Goal: Transaction & Acquisition: Book appointment/travel/reservation

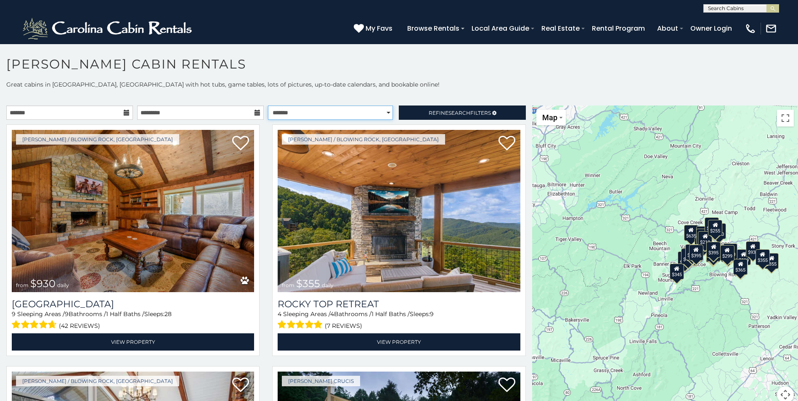
click at [381, 114] on select "**********" at bounding box center [330, 113] width 125 height 14
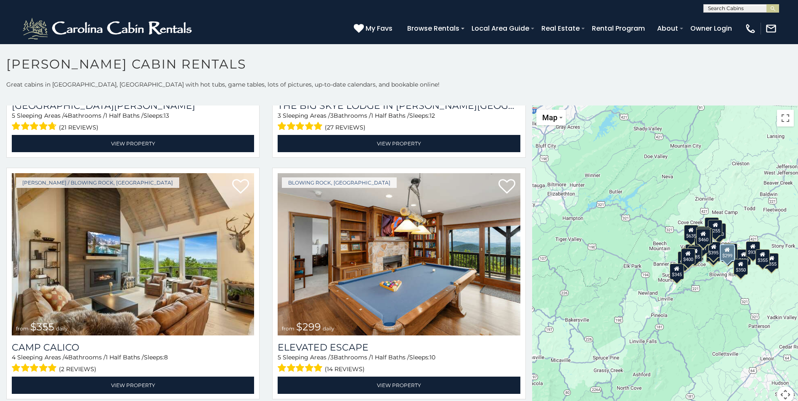
scroll to position [3069, 0]
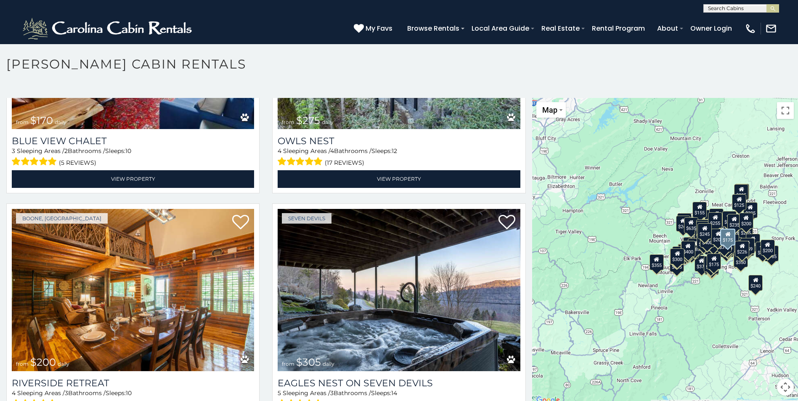
scroll to position [8579, 0]
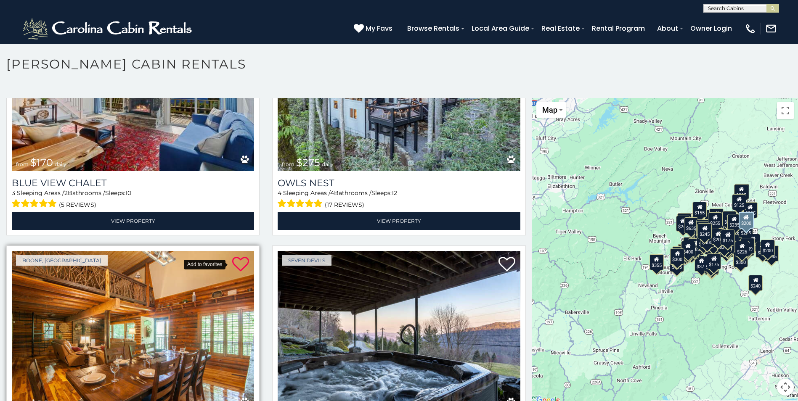
click at [237, 256] on icon at bounding box center [240, 264] width 17 height 17
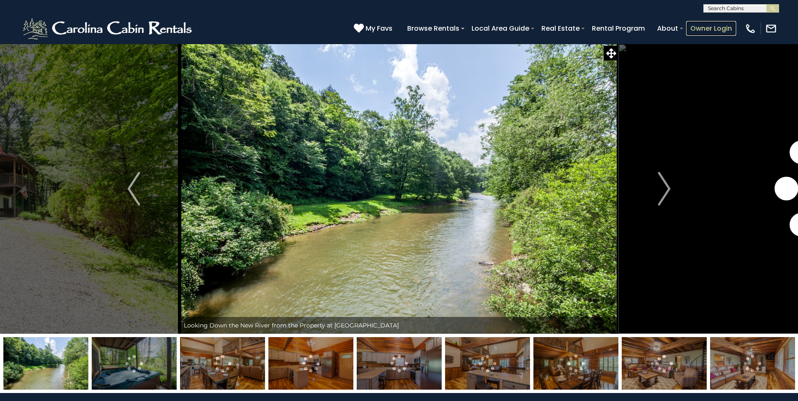
click at [706, 27] on link "Owner Login" at bounding box center [711, 28] width 50 height 15
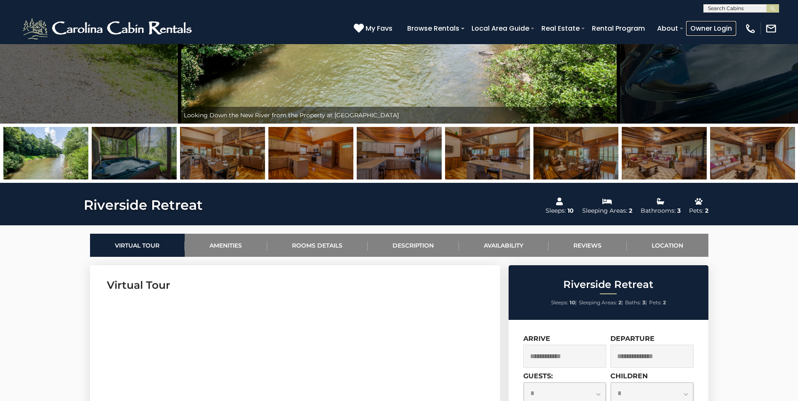
scroll to position [252, 0]
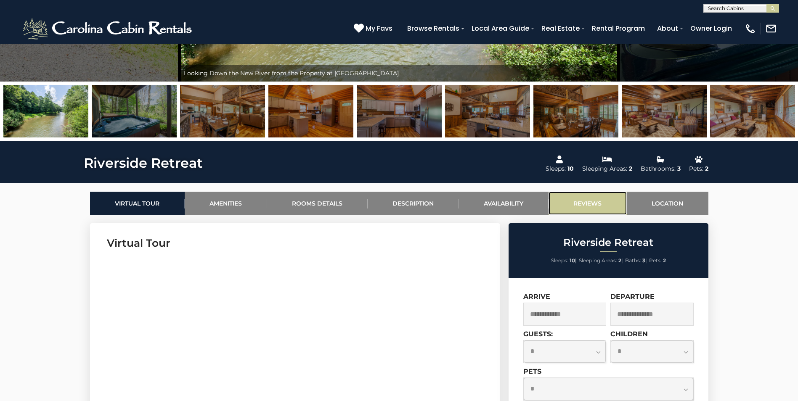
click at [583, 201] on link "Reviews" at bounding box center [587, 203] width 78 height 23
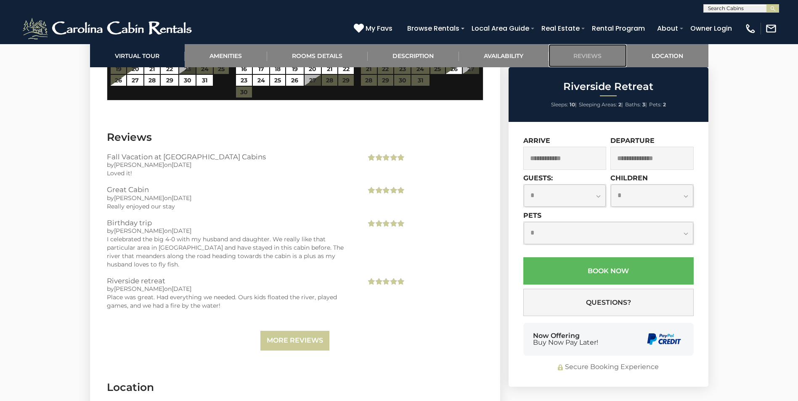
scroll to position [2029, 0]
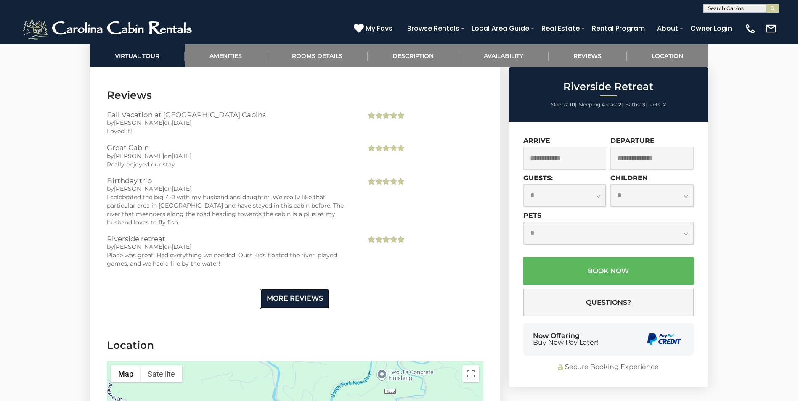
click at [286, 289] on link "More Reviews" at bounding box center [294, 299] width 69 height 20
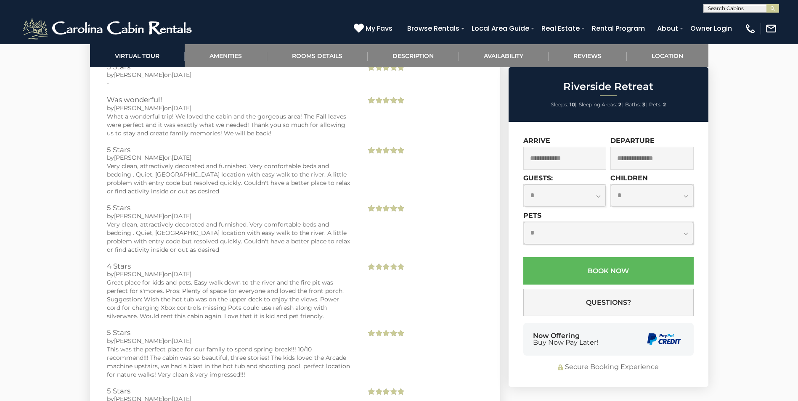
scroll to position [2492, 0]
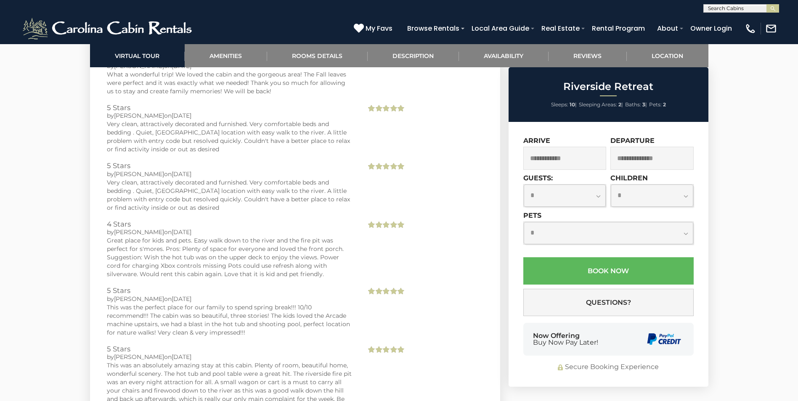
click at [218, 254] on div "Great place for kids and pets. Easy walk down to the river and the fire pit was…" at bounding box center [230, 257] width 247 height 42
click at [303, 256] on div "Great place for kids and pets. Easy walk down to the river and the fire pit was…" at bounding box center [230, 257] width 247 height 42
click at [301, 261] on div "Great place for kids and pets. Easy walk down to the river and the fire pit was…" at bounding box center [230, 257] width 247 height 42
click at [241, 244] on div "Great place for kids and pets. Easy walk down to the river and the fire pit was…" at bounding box center [230, 257] width 247 height 42
click at [262, 246] on div "Great place for kids and pets. Easy walk down to the river and the fire pit was…" at bounding box center [230, 257] width 247 height 42
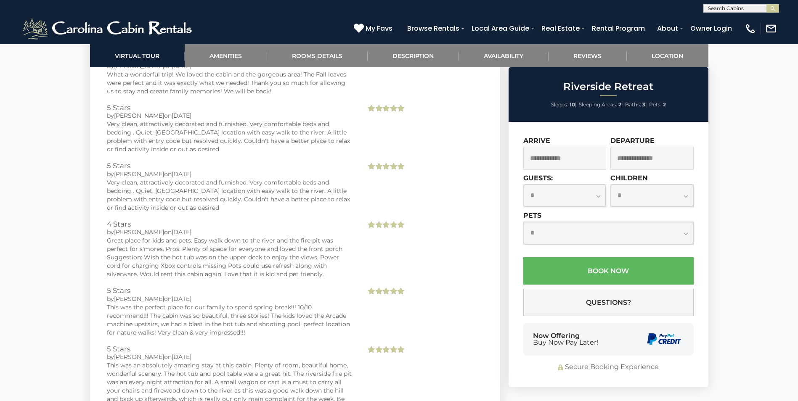
scroll to position [2576, 0]
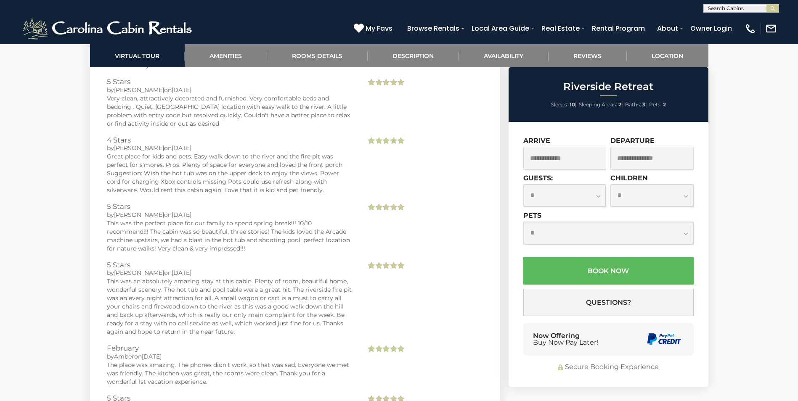
click at [219, 230] on div "This was the perfect place for our family to spend spring break!!! 10/10 recomm…" at bounding box center [230, 236] width 247 height 34
click at [248, 220] on div "This was the perfect place for our family to spend spring break!!! 10/10 recomm…" at bounding box center [230, 236] width 247 height 34
click at [242, 288] on div "This was an absolutely amazing stay at this cabin. Plenty of room, beautiful ho…" at bounding box center [230, 306] width 247 height 59
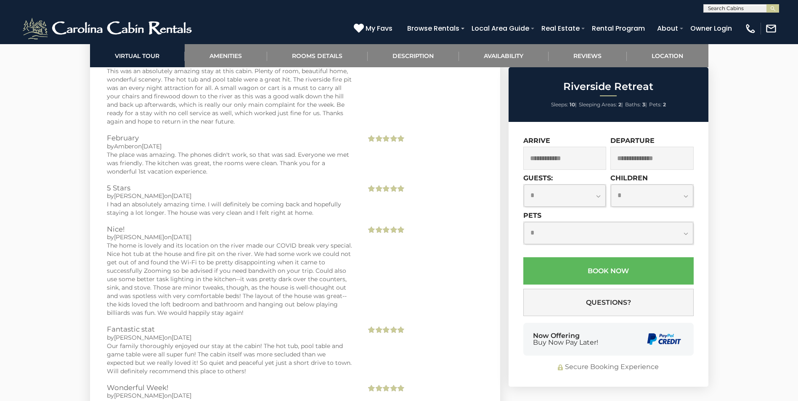
scroll to position [2828, 0]
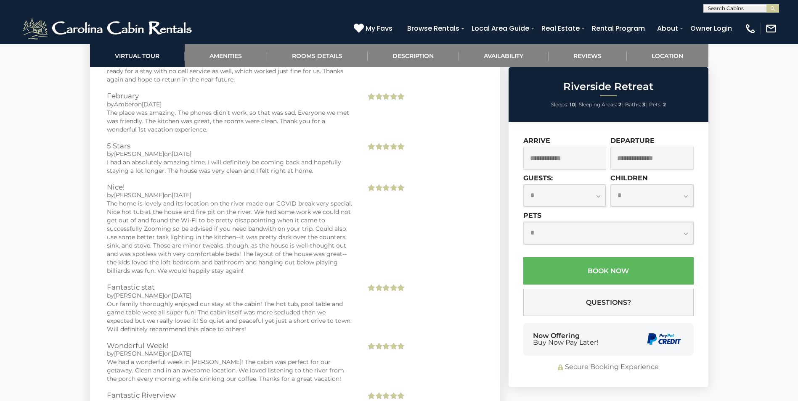
click at [339, 205] on div "The home is lovely and its location on the river made our COVID break very spec…" at bounding box center [230, 237] width 247 height 76
click at [348, 217] on div "The home is lovely and its location on the river made our COVID break very spec…" at bounding box center [230, 237] width 247 height 76
click at [267, 230] on div "The home is lovely and its location on the river made our COVID break very spec…" at bounding box center [230, 237] width 247 height 76
click at [266, 232] on div "The home is lovely and its location on the river made our COVID break very spec…" at bounding box center [230, 237] width 247 height 76
click at [346, 225] on div "The home is lovely and its location on the river made our COVID break very spec…" at bounding box center [230, 237] width 247 height 76
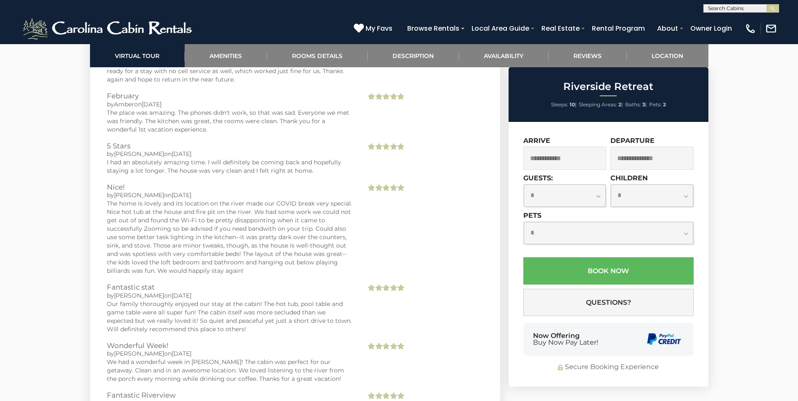
click at [140, 233] on div "The home is lovely and its location on the river made our COVID break very spec…" at bounding box center [230, 237] width 247 height 76
click at [216, 236] on div "The home is lovely and its location on the river made our COVID break very spec…" at bounding box center [230, 237] width 247 height 76
click at [238, 237] on div "The home is lovely and its location on the river made our COVID break very spec…" at bounding box center [230, 237] width 247 height 76
click at [219, 235] on div "The home is lovely and its location on the river made our COVID break very spec…" at bounding box center [230, 237] width 247 height 76
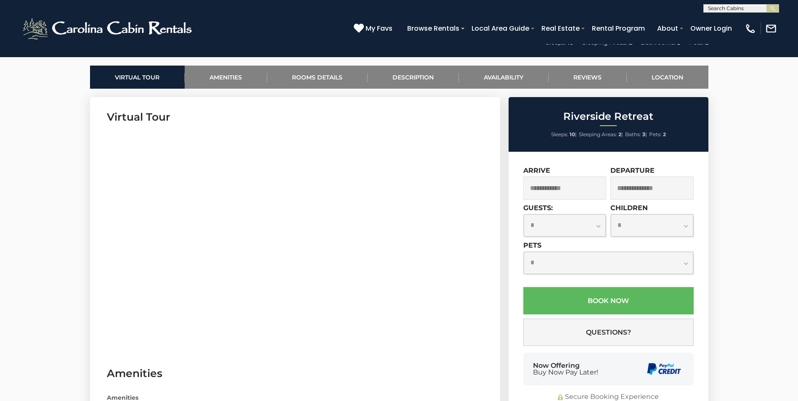
scroll to position [420, 0]
